Goal: Find contact information: Find contact information

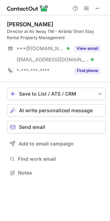
scroll to position [168, 110]
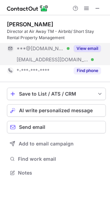
click at [56, 52] on div "***@[DOMAIN_NAME] Verified" at bounding box center [38, 48] width 63 height 11
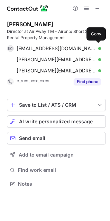
scroll to position [179, 110]
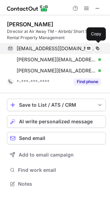
click at [38, 48] on span "trangn1009@gmail.com" at bounding box center [56, 48] width 79 height 6
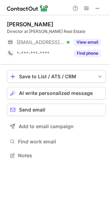
scroll to position [150, 110]
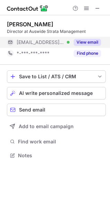
click at [22, 40] on span "[EMAIL_ADDRESS][DOMAIN_NAME]" at bounding box center [41, 42] width 48 height 6
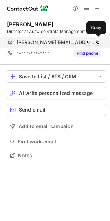
click at [55, 46] on div "[PERSON_NAME][EMAIL_ADDRESS][DOMAIN_NAME] Verified Send email Copy" at bounding box center [54, 42] width 94 height 11
